Goal: Answer question/provide support

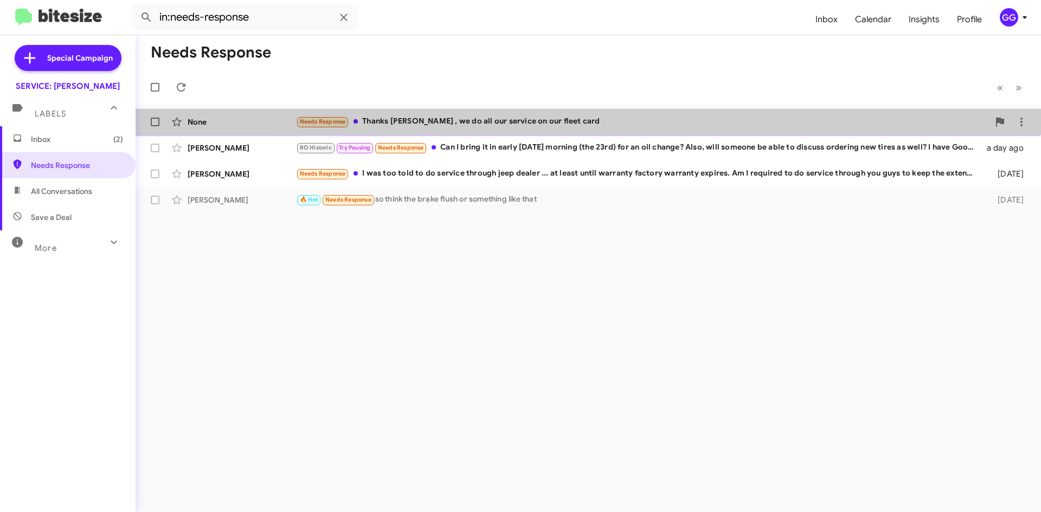
click at [621, 121] on div "Needs Response Thanks [PERSON_NAME] , we do all our service on our fleet card" at bounding box center [642, 121] width 693 height 12
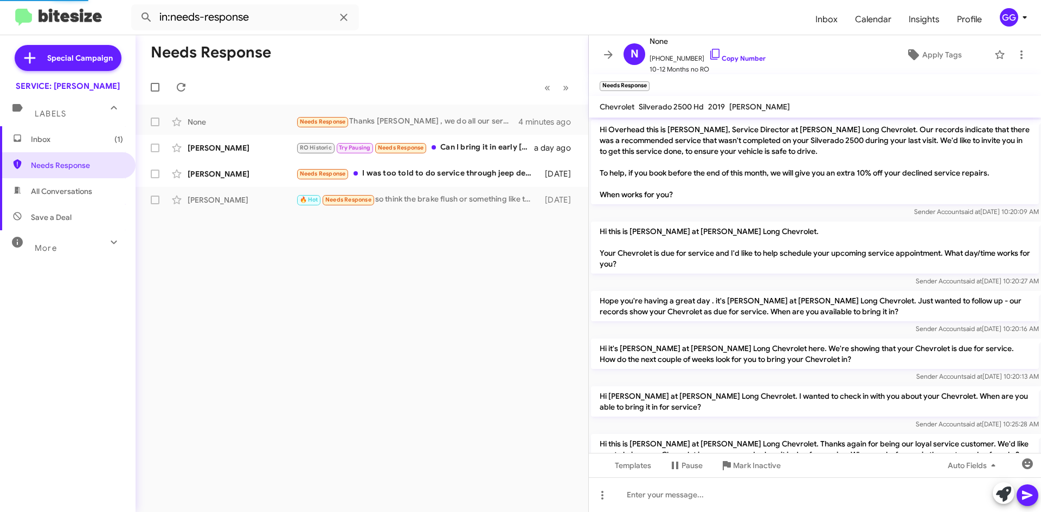
scroll to position [277, 0]
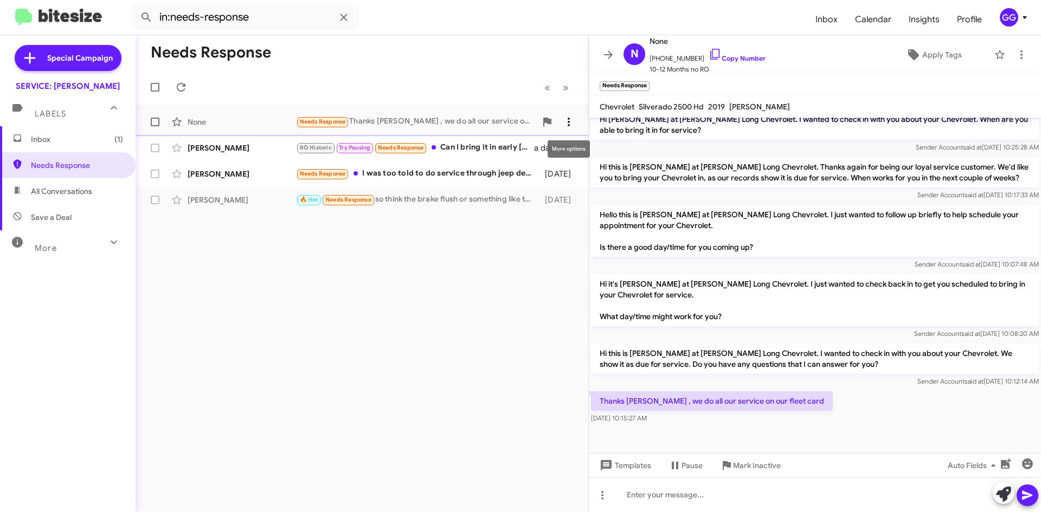
click at [566, 120] on icon at bounding box center [568, 121] width 13 height 13
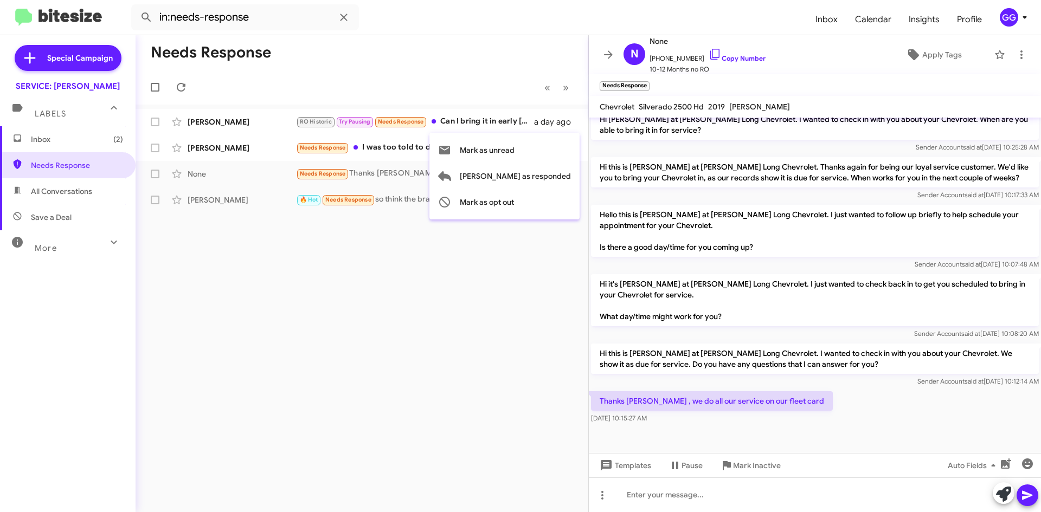
drag, startPoint x: 453, startPoint y: 289, endPoint x: 453, endPoint y: 280, distance: 9.2
click at [453, 289] on div at bounding box center [520, 256] width 1041 height 512
click at [1015, 53] on icon at bounding box center [1021, 54] width 13 height 13
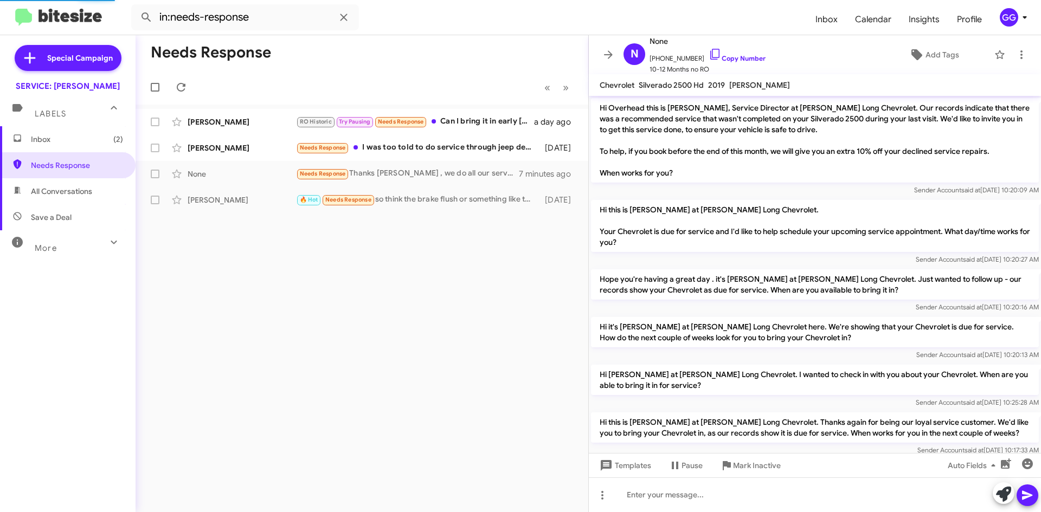
scroll to position [255, 0]
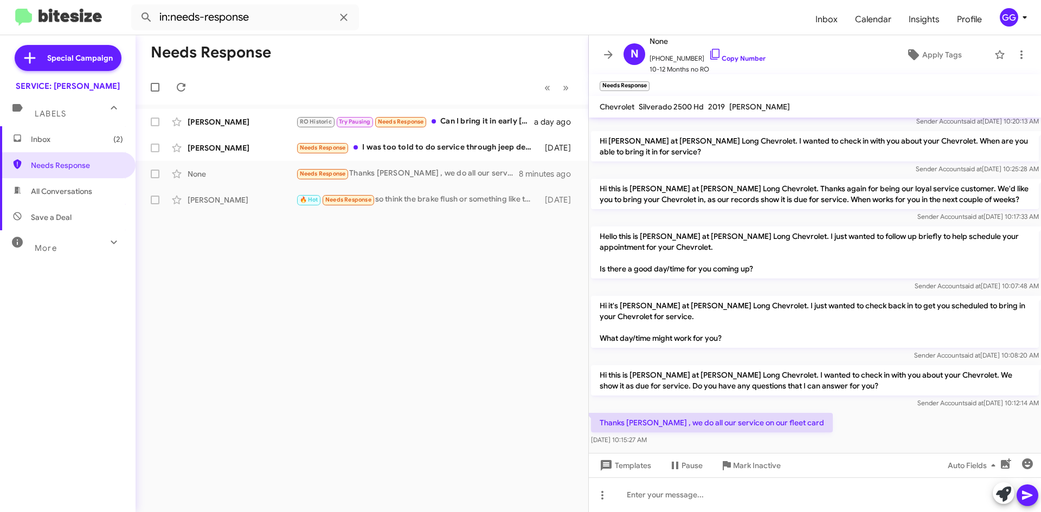
click at [44, 191] on span "All Conversations" at bounding box center [61, 191] width 61 height 11
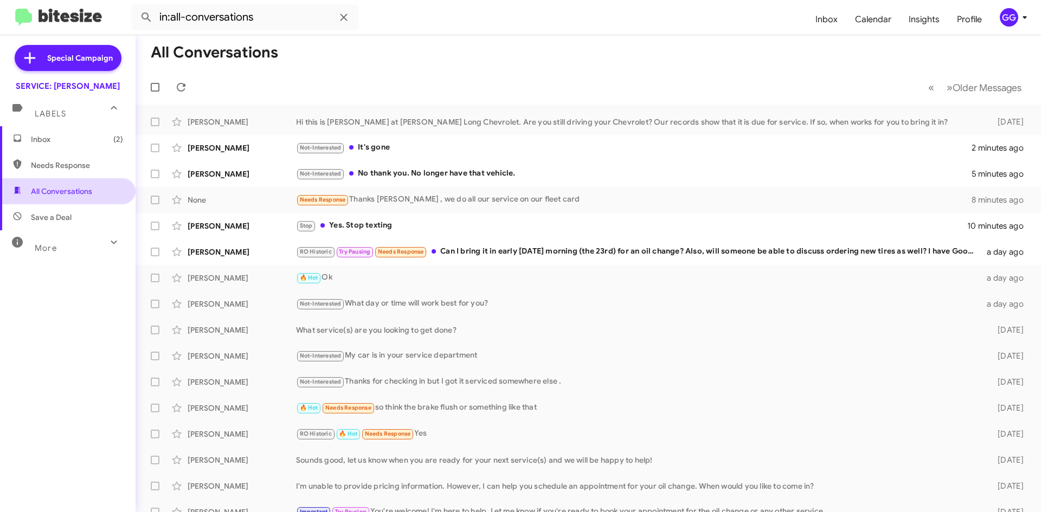
click at [78, 196] on span "All Conversations" at bounding box center [61, 191] width 61 height 11
click at [528, 172] on div "Not-Interested No thank you. No longer have that vehicle." at bounding box center [642, 173] width 693 height 12
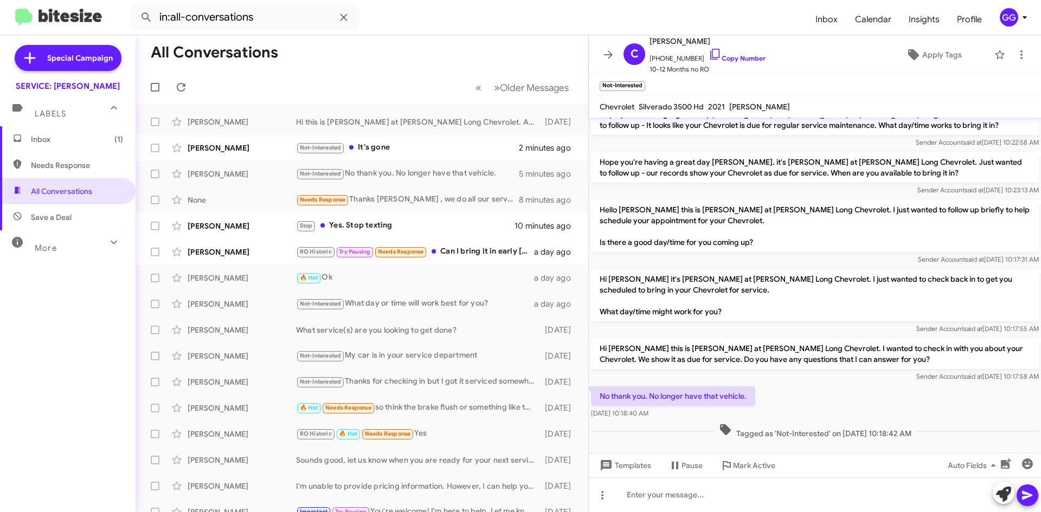
scroll to position [217, 0]
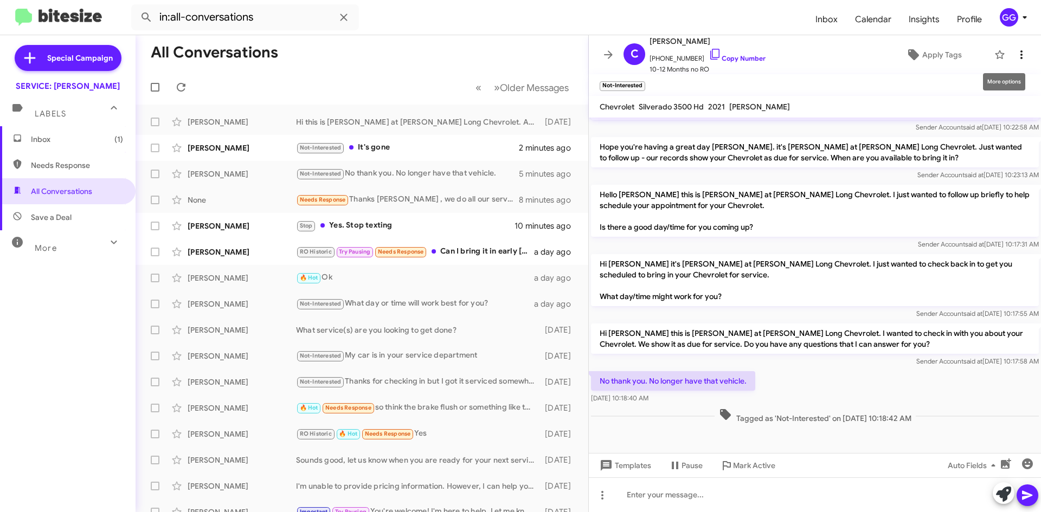
click at [1020, 51] on icon at bounding box center [1021, 54] width 2 height 9
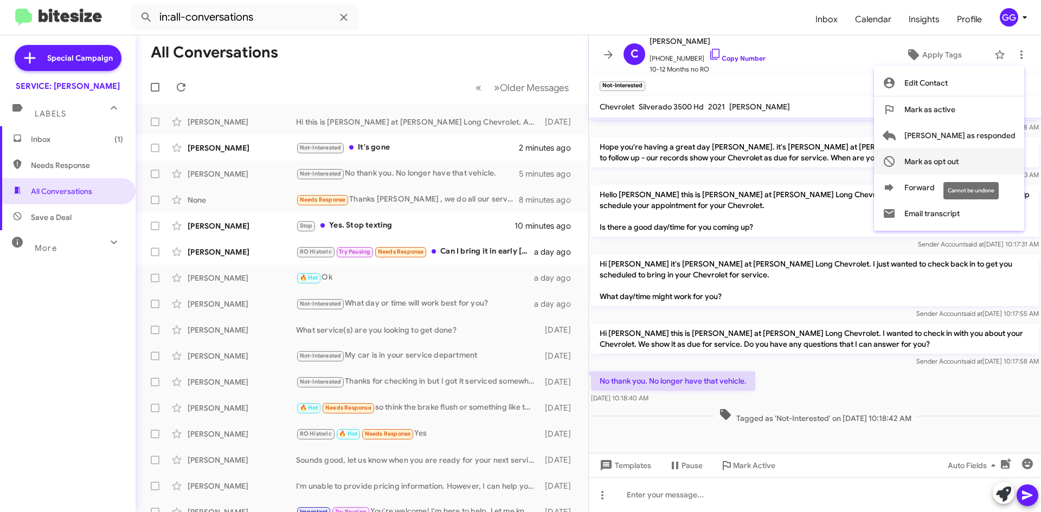
click at [958, 162] on span "Mark as opt out" at bounding box center [931, 162] width 54 height 26
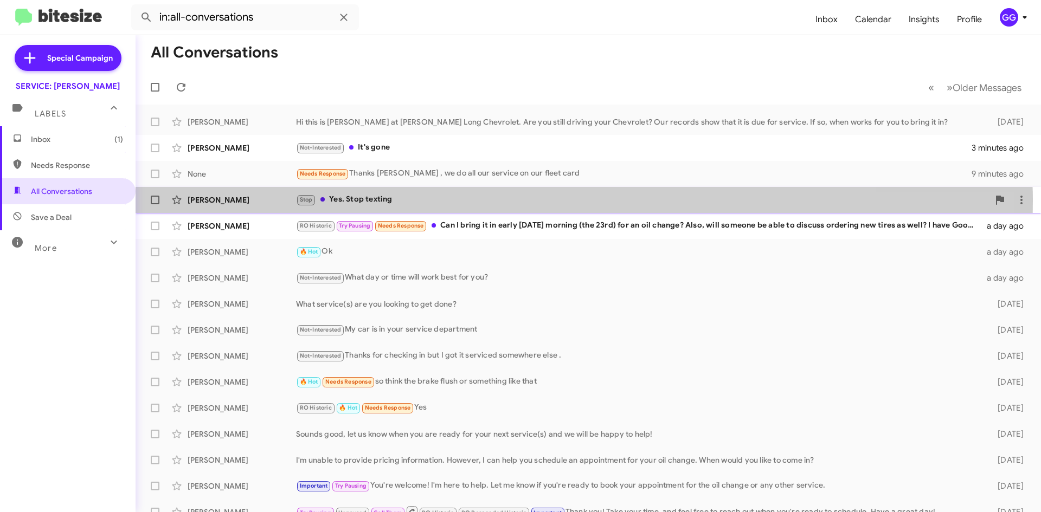
click at [472, 201] on div "Stop Yes. Stop texting" at bounding box center [642, 200] width 693 height 12
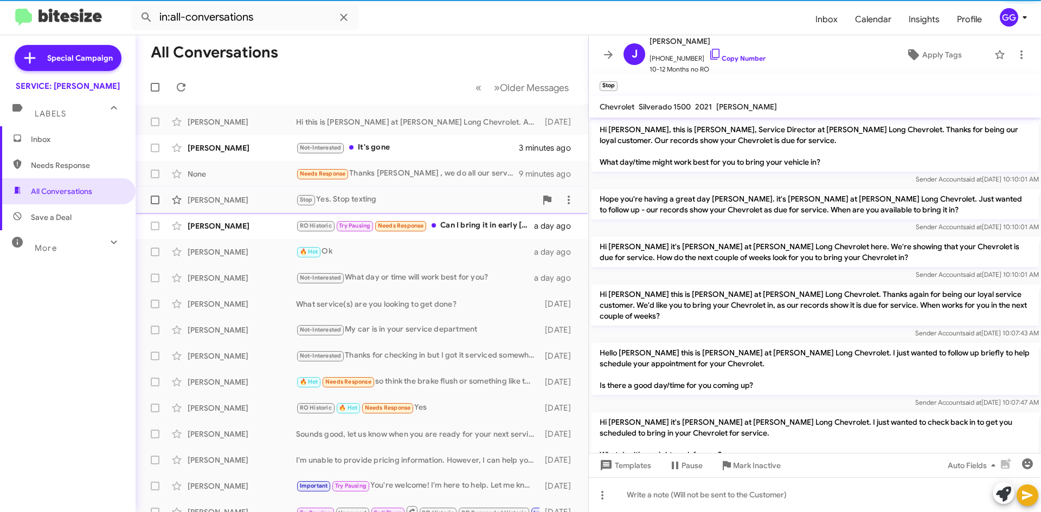
scroll to position [100, 0]
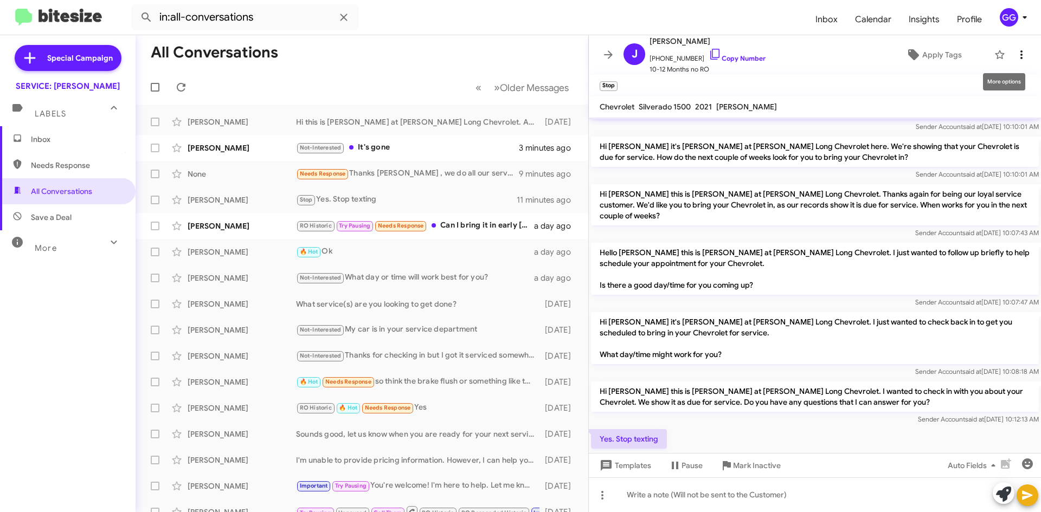
click at [1020, 51] on icon at bounding box center [1021, 54] width 2 height 9
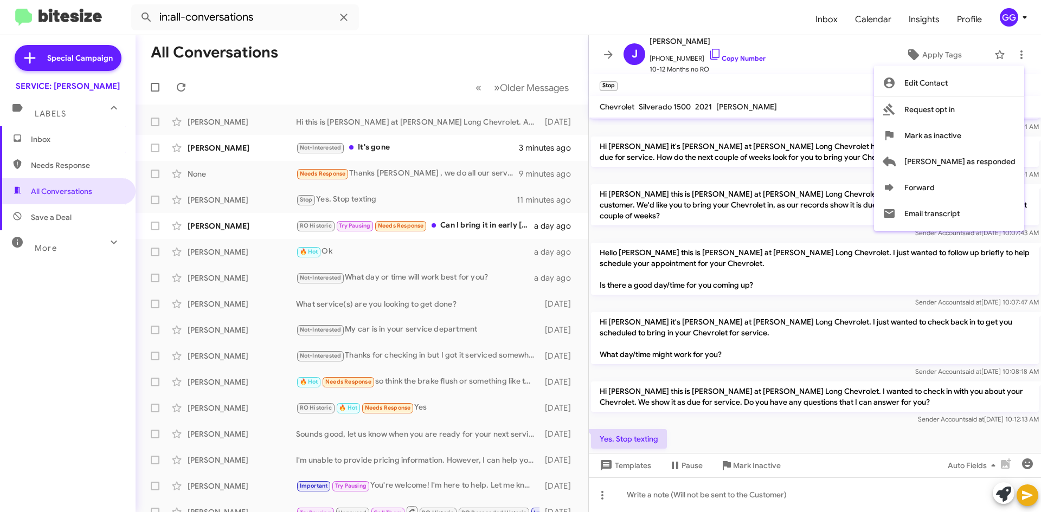
click at [1013, 54] on div at bounding box center [520, 256] width 1041 height 512
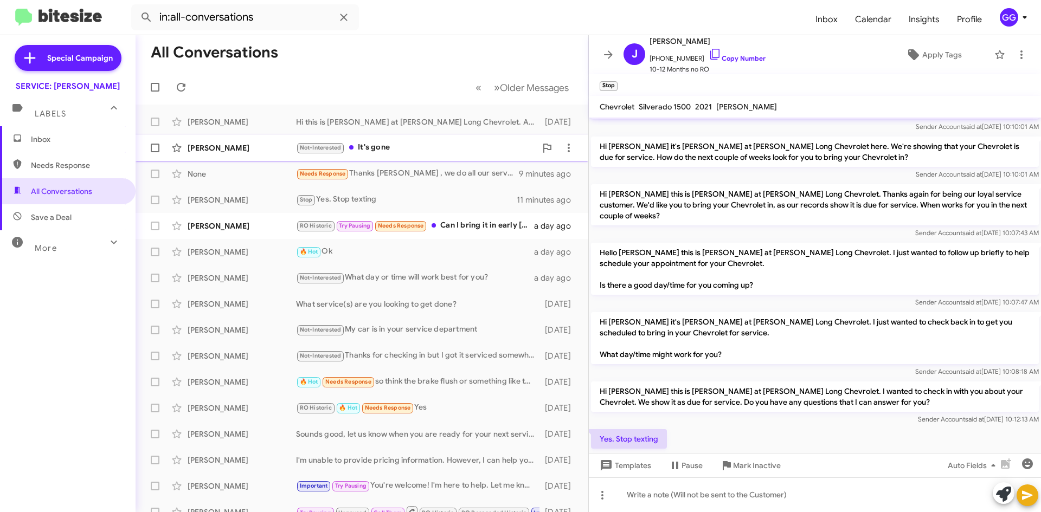
click at [471, 148] on div "Not-Interested It's gone" at bounding box center [416, 147] width 240 height 12
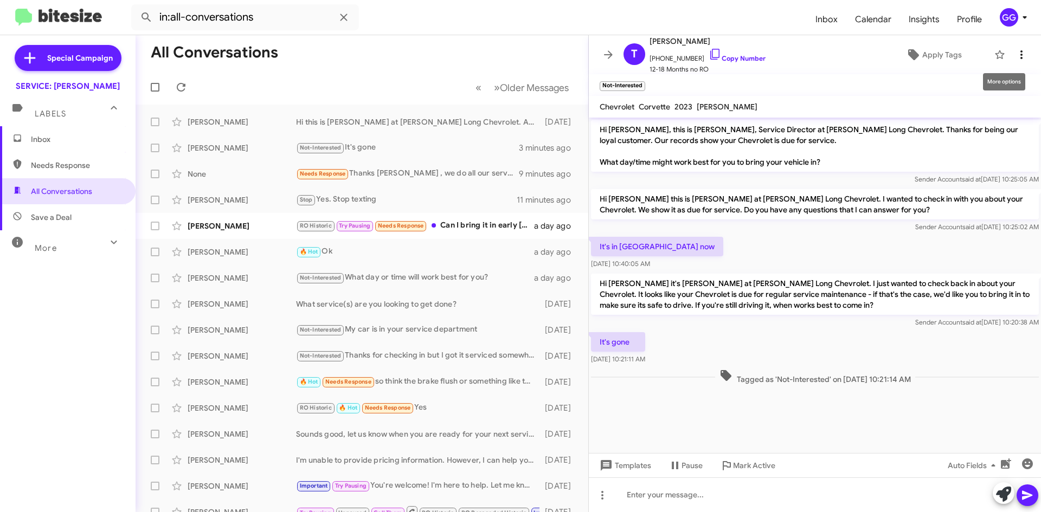
click at [1020, 51] on icon at bounding box center [1021, 54] width 2 height 9
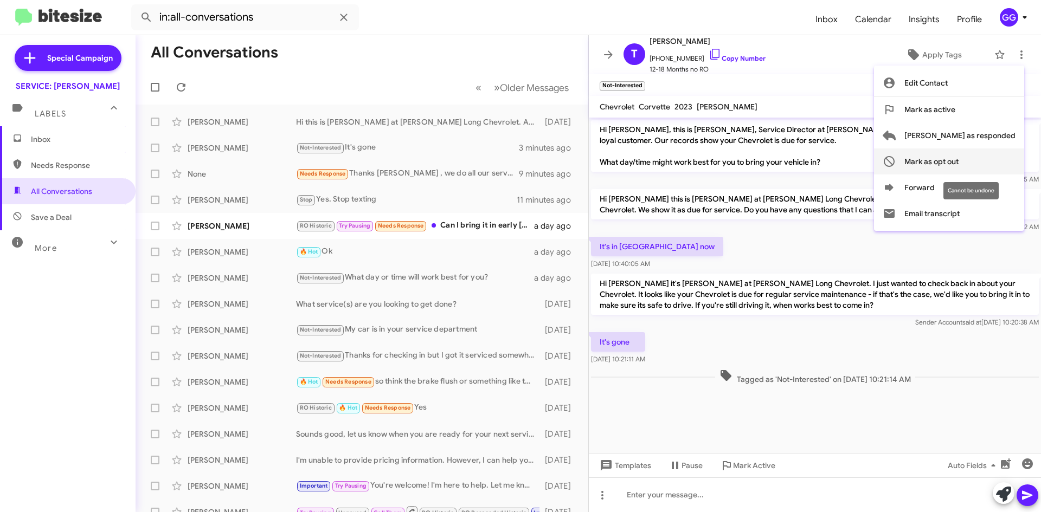
click at [958, 158] on span "Mark as opt out" at bounding box center [931, 162] width 54 height 26
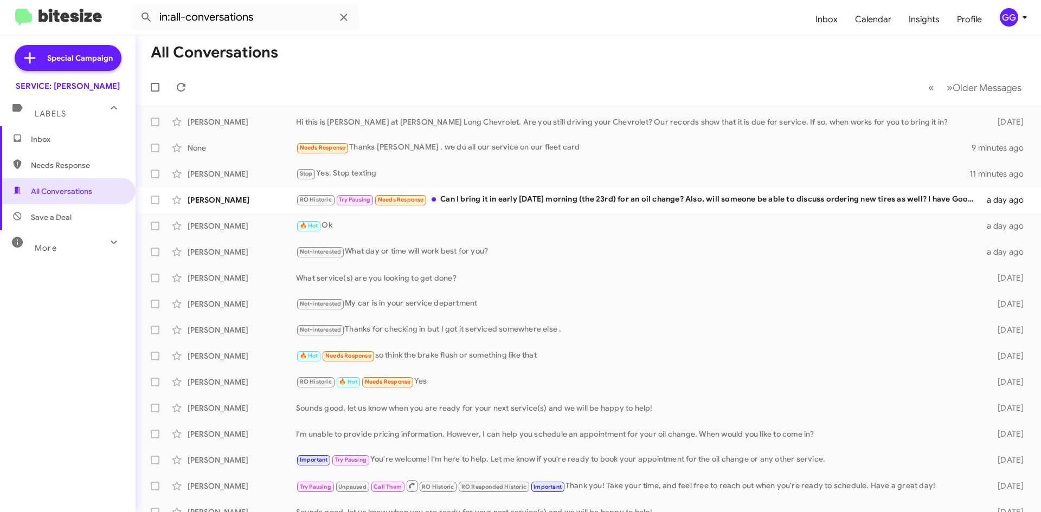
click at [53, 160] on span "Needs Response" at bounding box center [77, 165] width 92 height 11
type input "in:needs-response"
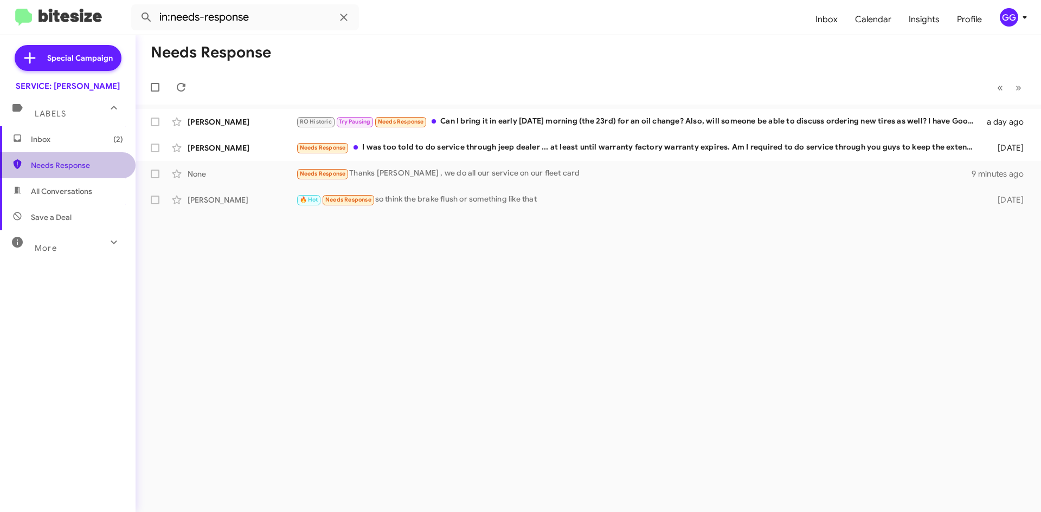
click at [69, 171] on span "Needs Response" at bounding box center [68, 165] width 136 height 26
click at [69, 167] on span "Needs Response" at bounding box center [77, 165] width 92 height 11
click at [65, 134] on span "Inbox (2)" at bounding box center [77, 139] width 92 height 11
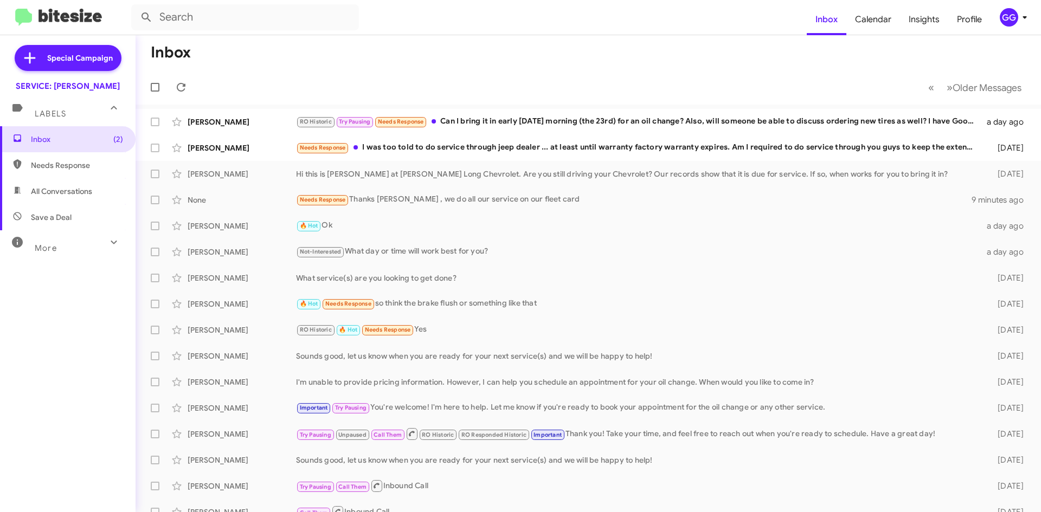
click at [46, 170] on span "Needs Response" at bounding box center [77, 165] width 92 height 11
type input "in:needs-response"
